Goal: Task Accomplishment & Management: Manage account settings

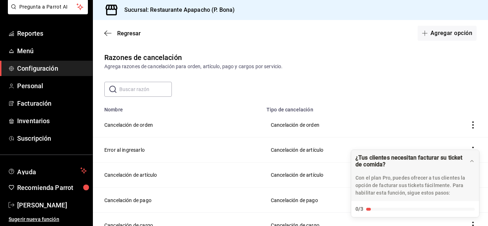
scroll to position [50, 0]
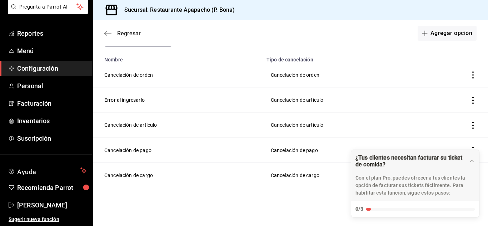
click at [108, 34] on icon "button" at bounding box center [107, 33] width 7 height 6
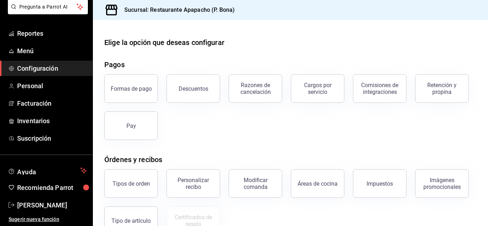
click at [31, 69] on span "Configuración" at bounding box center [52, 69] width 70 height 10
click at [256, 185] on div "Modificar comanda" at bounding box center [255, 184] width 44 height 14
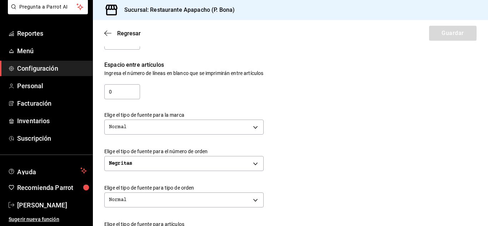
scroll to position [179, 0]
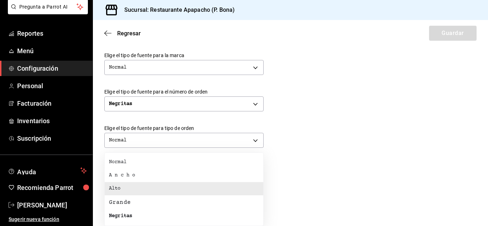
click at [206, 179] on body "Pregunta a Parrot AI Reportes Menú Configuración Personal Facturación Inventari…" at bounding box center [244, 113] width 488 height 226
click at [123, 201] on div "Grande" at bounding box center [120, 202] width 22 height 9
type input "BIG"
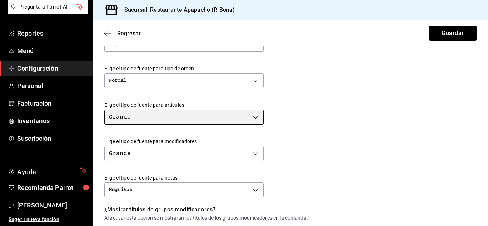
scroll to position [298, 0]
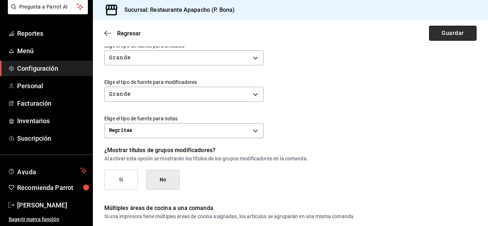
click at [447, 34] on button "Guardar" at bounding box center [453, 33] width 48 height 15
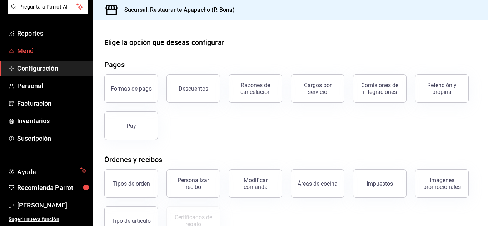
click at [29, 51] on span "Menú" at bounding box center [52, 51] width 70 height 10
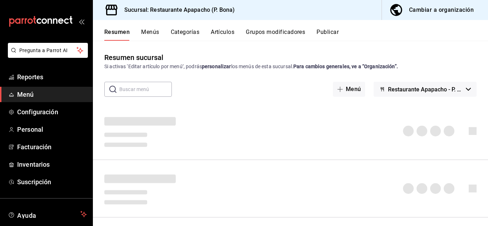
click at [220, 30] on button "Artículos" at bounding box center [223, 35] width 24 height 12
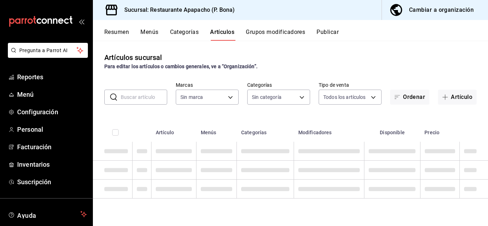
type input "17ef9b2f-93a0-4517-9203-4f940e40e8eb"
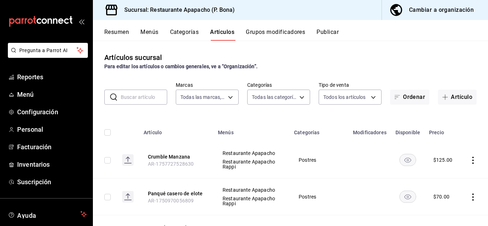
type input "5d720cb7-0a05-4963-9aea-63cfd9829d86,bac7ea99-5405-41b5-9f18-3f0f9af16b27,9432e…"
click at [265, 94] on body "Pregunta a Parrot AI Reportes Menú Configuración Personal Facturación Inventari…" at bounding box center [244, 113] width 488 height 226
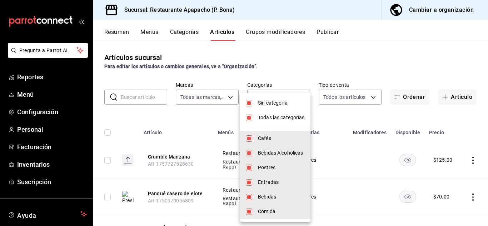
click at [250, 99] on li "Sin categoría" at bounding box center [275, 103] width 70 height 15
checkbox input "false"
click at [250, 119] on input "checkbox" at bounding box center [249, 118] width 6 height 6
checkbox input "false"
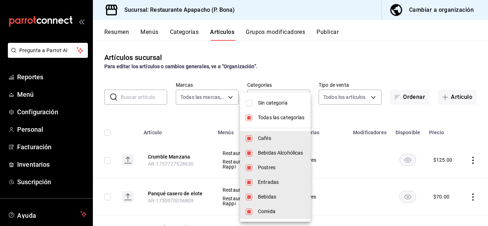
checkbox input "false"
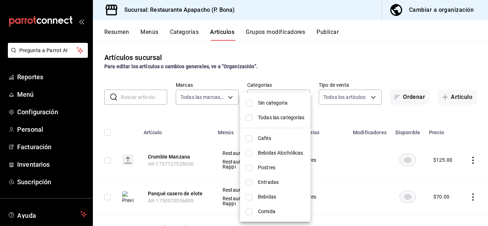
click at [271, 211] on span "Comida" at bounding box center [281, 212] width 47 height 8
type input "fb0be4e7-4102-4de7-91d8-bc66af7c9313"
checkbox input "true"
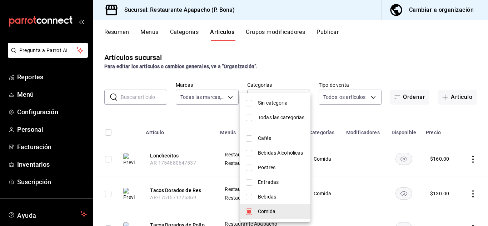
drag, startPoint x: 485, startPoint y: 112, endPoint x: 483, endPoint y: 163, distance: 51.1
click at [483, 163] on div at bounding box center [244, 113] width 488 height 226
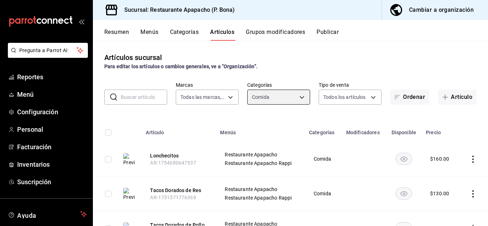
scroll to position [106, 0]
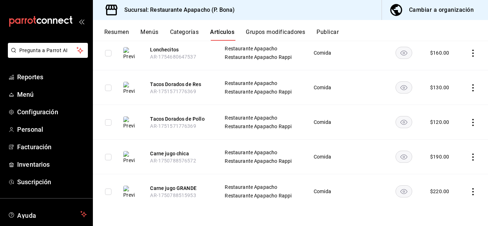
click at [470, 159] on icon "actions" at bounding box center [473, 157] width 7 height 7
click at [444, 170] on span "Editar" at bounding box center [446, 174] width 19 height 8
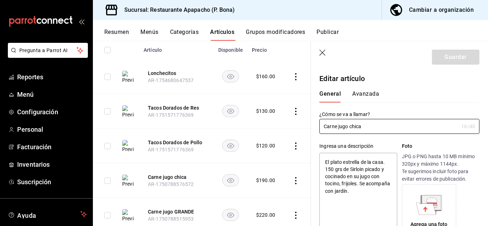
type textarea "x"
type input "$190.00"
radio input "false"
radio input "true"
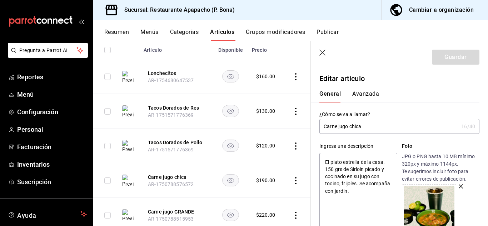
click at [356, 128] on input "Carne jugo chica" at bounding box center [389, 126] width 139 height 14
type input "Carne jugo C"
type textarea "x"
type input "Carne jugo CH"
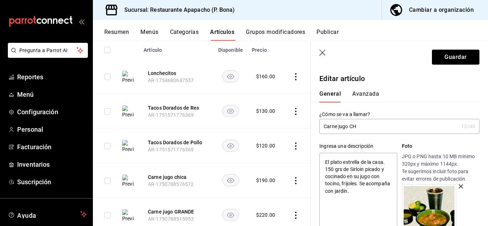
type textarea "x"
type input "Carne jugo CHI"
type textarea "x"
type input "Carne jugo CHIC"
type textarea "x"
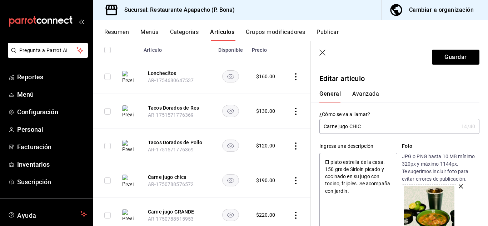
type input "Carne jugo CHICA"
type textarea "x"
click at [350, 129] on input "Carne jugo CHICA" at bounding box center [389, 126] width 139 height 14
type input "Carne jugoCHICA"
type textarea "x"
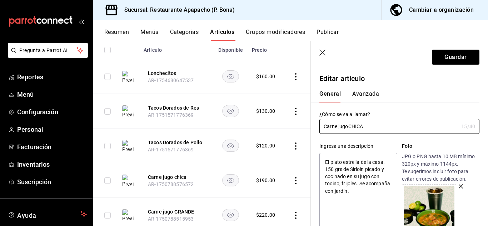
type input "Carne jugCHICA"
type textarea "x"
type input "Carne juCHICA"
type textarea "x"
type input "Carne jCHICA"
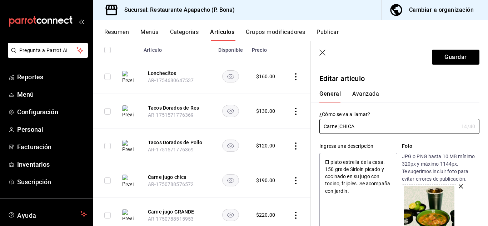
type textarea "x"
type input "Carne CHICA"
type textarea "x"
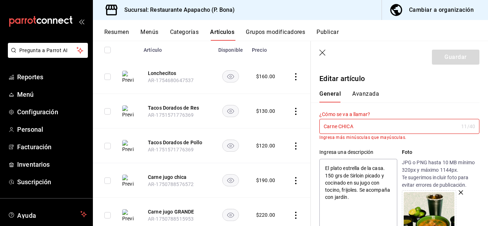
type input "CarneCHICA"
type textarea "x"
type input "Carne CHICA"
type textarea "x"
click at [357, 124] on input "Carne CHICA" at bounding box center [389, 126] width 139 height 14
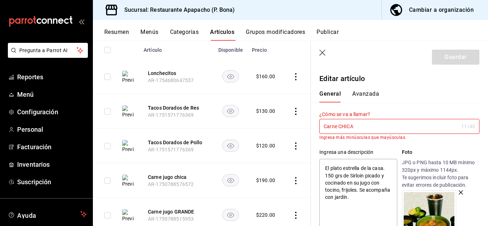
click at [337, 129] on input "Carne CHICA" at bounding box center [389, 126] width 139 height 14
type input "Carne CHICA"
type textarea "x"
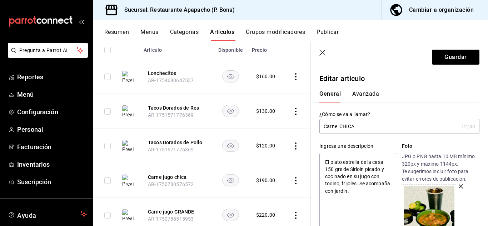
type input "[PERSON_NAME]"
type textarea "x"
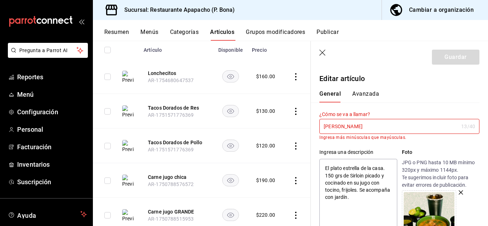
type input "Carne Ju CHICA"
type textarea "x"
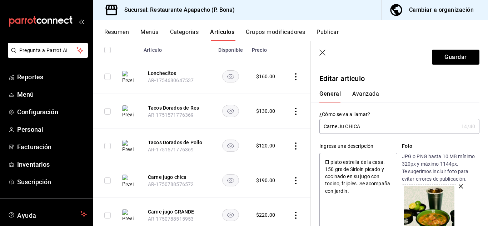
type input "Carne Jug CHICA"
type textarea "x"
type input "Carne Jugo CHICA"
type textarea "x"
click at [338, 128] on input "Carne Jugo CHICA" at bounding box center [389, 126] width 139 height 14
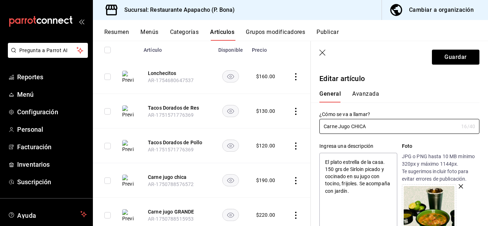
type input "CarneJugo CHICA"
type textarea "x"
type input "Carne Jugo CHICA"
type textarea "x"
type input "Carne Jugo CHICA"
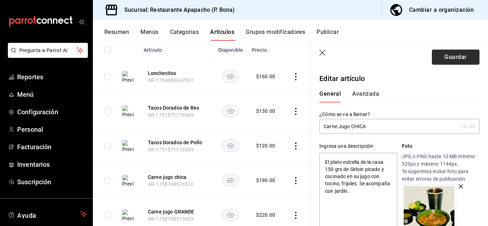
click at [454, 54] on button "Guardar" at bounding box center [456, 57] width 48 height 15
type textarea "x"
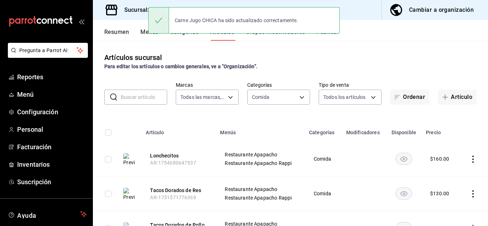
scroll to position [106, 0]
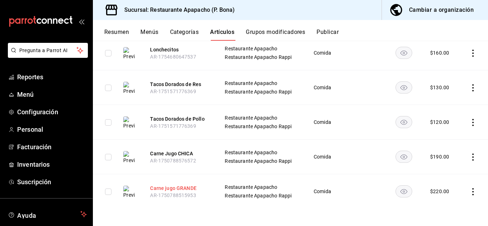
click at [178, 188] on button "Carne jugo GRANDE" at bounding box center [178, 188] width 57 height 7
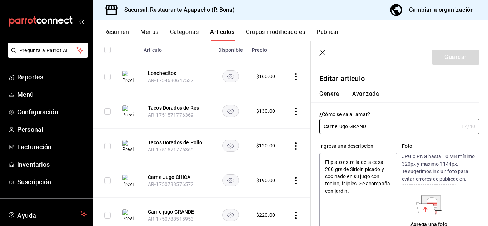
type textarea "x"
type input "$220.00"
radio input "false"
radio input "true"
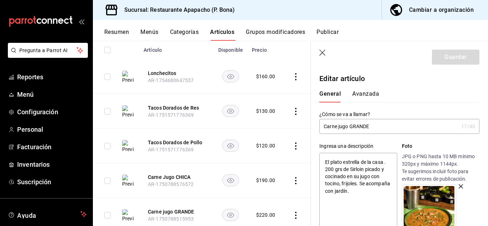
click at [340, 125] on input "Carne jugo GRANDE" at bounding box center [389, 126] width 139 height 14
type input "Carne j+[PERSON_NAME]"
type textarea "x"
type input "Carne jugo GRANDE"
type textarea "x"
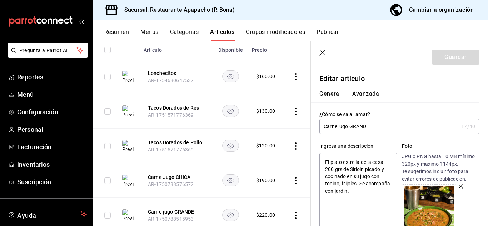
type input "Carne [PERSON_NAME]"
type textarea "x"
type input "Carne Jugo GRANDE"
type textarea "x"
type input "Carne Jugo GRANDE"
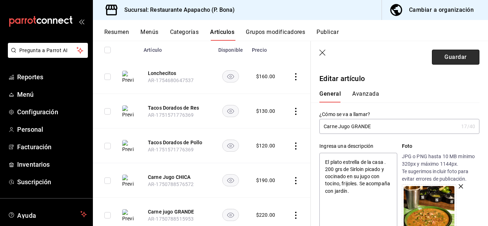
click at [448, 55] on button "Guardar" at bounding box center [456, 57] width 48 height 15
type textarea "x"
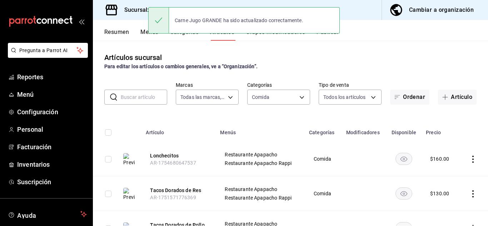
scroll to position [106, 0]
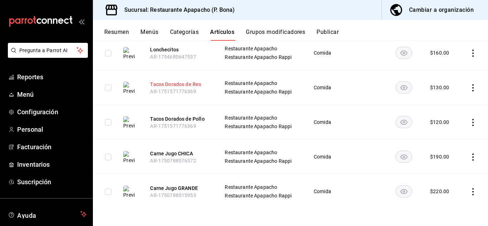
click at [175, 81] on button "Tacos Dorados de Res" at bounding box center [178, 84] width 57 height 7
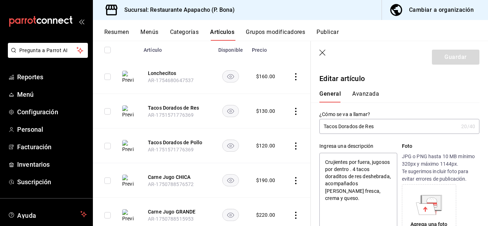
type textarea "x"
type input "$130.00"
radio input "false"
radio input "true"
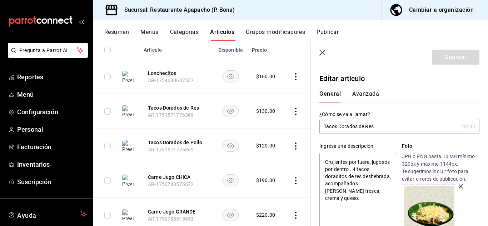
click at [356, 124] on input "Tacos Dorados de Res" at bounding box center [389, 126] width 139 height 14
type input "Tacos de Res"
type textarea "x"
type input "Tacos deRes"
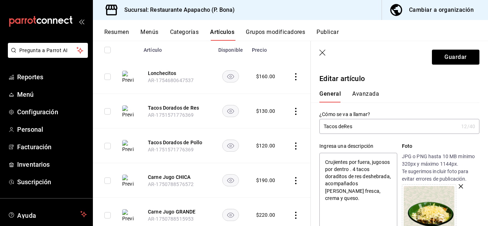
type textarea "x"
type input "Tacos dRes"
type textarea "x"
type input "Tacos Res"
type textarea "x"
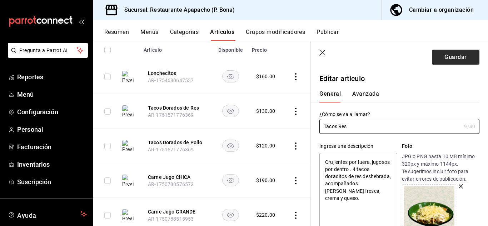
type input "Tacos Res"
click at [450, 57] on button "Guardar" at bounding box center [456, 57] width 48 height 15
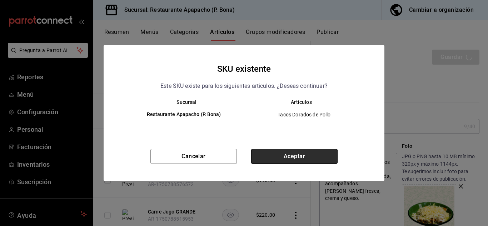
click at [301, 156] on button "Aceptar" at bounding box center [294, 156] width 86 height 15
type textarea "x"
type input "AR-1758149291398"
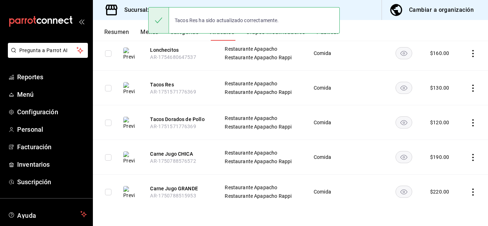
scroll to position [106, 0]
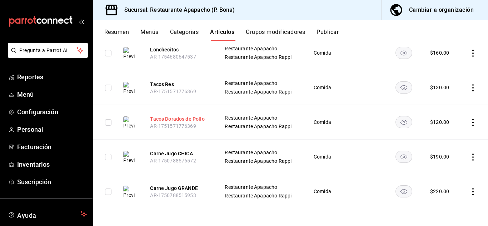
click at [183, 118] on button "Tacos Dorados de Pollo" at bounding box center [178, 118] width 57 height 7
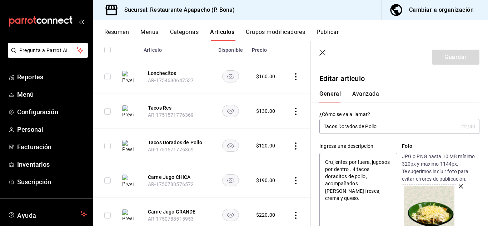
click at [367, 123] on input "Tacos Dorados de Pollo" at bounding box center [389, 126] width 139 height 14
type input "Tacos Dorados dePollo"
type textarea "x"
type input "Tacos Dorados dPollo"
type textarea "x"
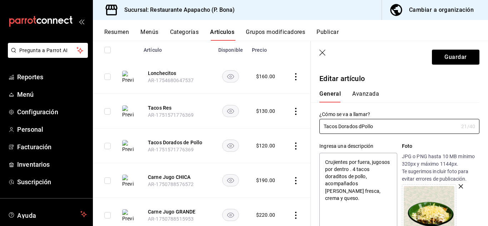
type input "Tacos Dorados Pollo"
type textarea "x"
type input "Tacos DoradosPollo"
type textarea "x"
type input "Tacos DoradoPollo"
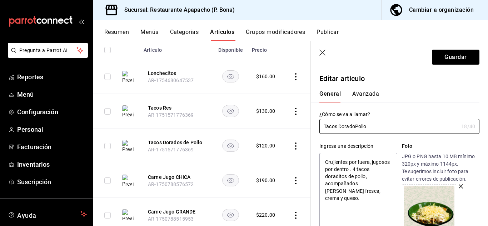
type textarea "x"
type input "Tacos DoradPollo"
type textarea "x"
type input "Tacos DoraPollo"
type textarea "x"
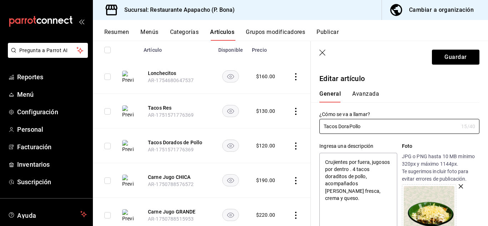
type input "Tacos DorPollo"
type textarea "x"
type input "Tacos DoPollo"
type textarea "x"
type input "Tacos DPollo"
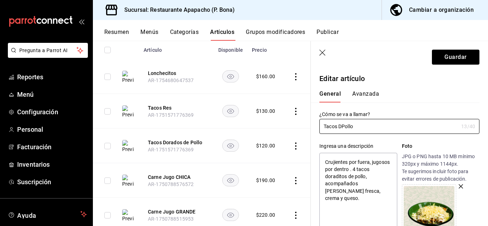
type textarea "x"
type input "Tacos Pollo"
type textarea "x"
type input "TacosPollo"
type textarea "x"
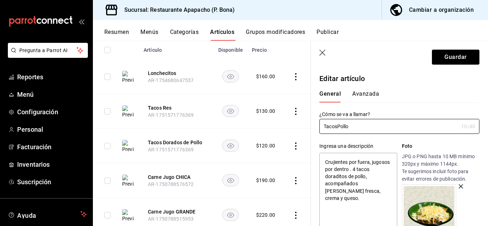
type input "Tacos Pollo"
type textarea "x"
type input "Tacos Pollo"
click at [447, 57] on button "Guardar" at bounding box center [456, 57] width 48 height 15
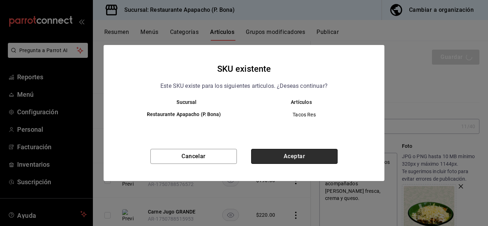
click at [311, 154] on button "Aceptar" at bounding box center [294, 156] width 86 height 15
type textarea "x"
type input "AR-1758149305942"
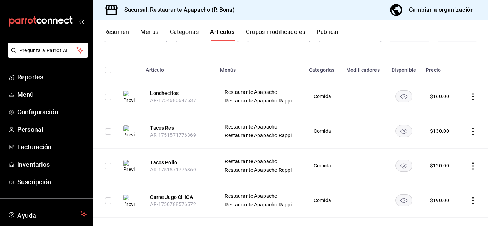
scroll to position [46, 0]
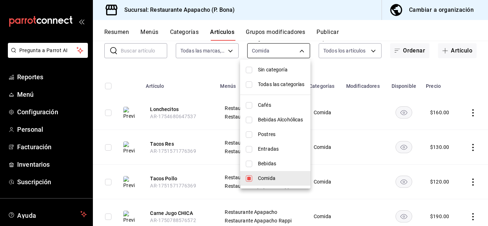
click at [260, 50] on body "Pregunta a Parrot AI Reportes Menú Configuración Personal Facturación Inventari…" at bounding box center [244, 113] width 488 height 226
click at [250, 178] on input "checkbox" at bounding box center [249, 178] width 6 height 6
checkbox input "false"
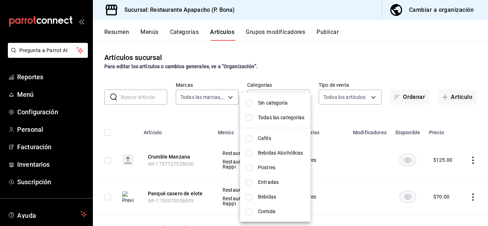
click at [251, 182] on input "checkbox" at bounding box center [249, 182] width 6 height 6
checkbox input "true"
type input "e2d3ecea-3957-43a2-834f-732eecbf203c"
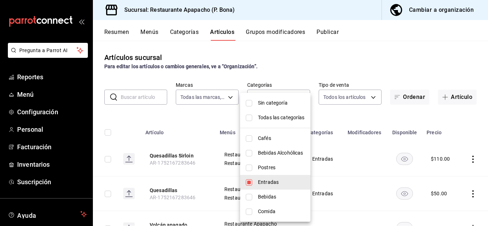
drag, startPoint x: 486, startPoint y: 81, endPoint x: 480, endPoint y: 118, distance: 37.6
click at [480, 118] on div at bounding box center [244, 113] width 488 height 226
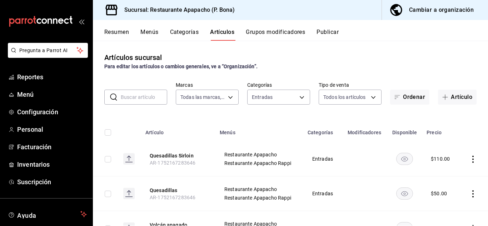
click at [326, 29] on button "Publicar" at bounding box center [328, 35] width 22 height 12
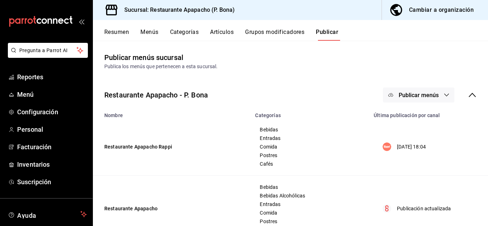
click at [421, 92] on span "Publicar menús" at bounding box center [419, 95] width 40 height 7
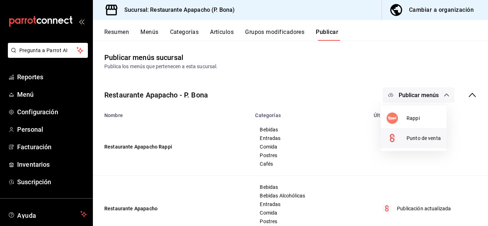
click at [418, 139] on span "Punto de venta" at bounding box center [424, 139] width 34 height 8
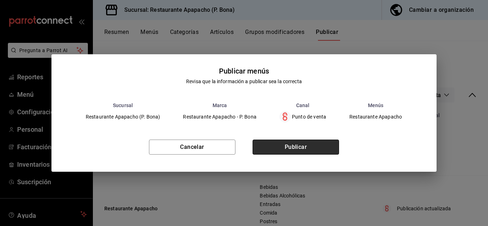
click at [294, 150] on button "Publicar" at bounding box center [296, 147] width 86 height 15
